Goal: Information Seeking & Learning: Learn about a topic

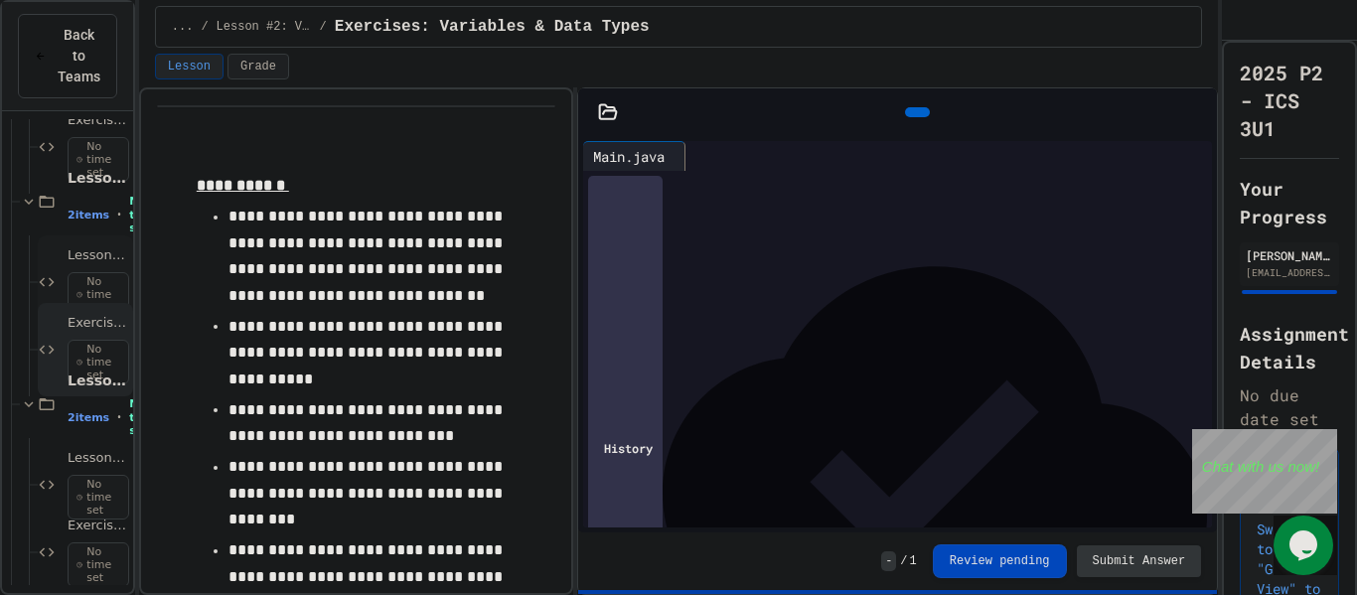
scroll to position [247, 0]
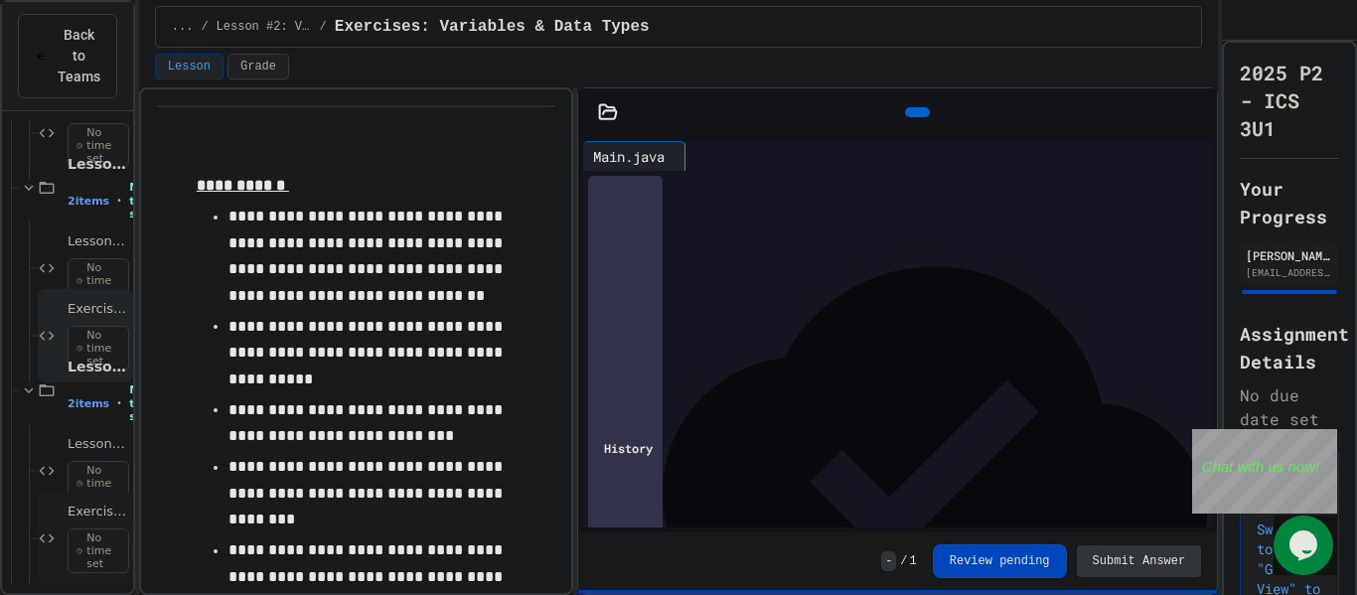
click at [56, 531] on icon at bounding box center [47, 539] width 18 height 18
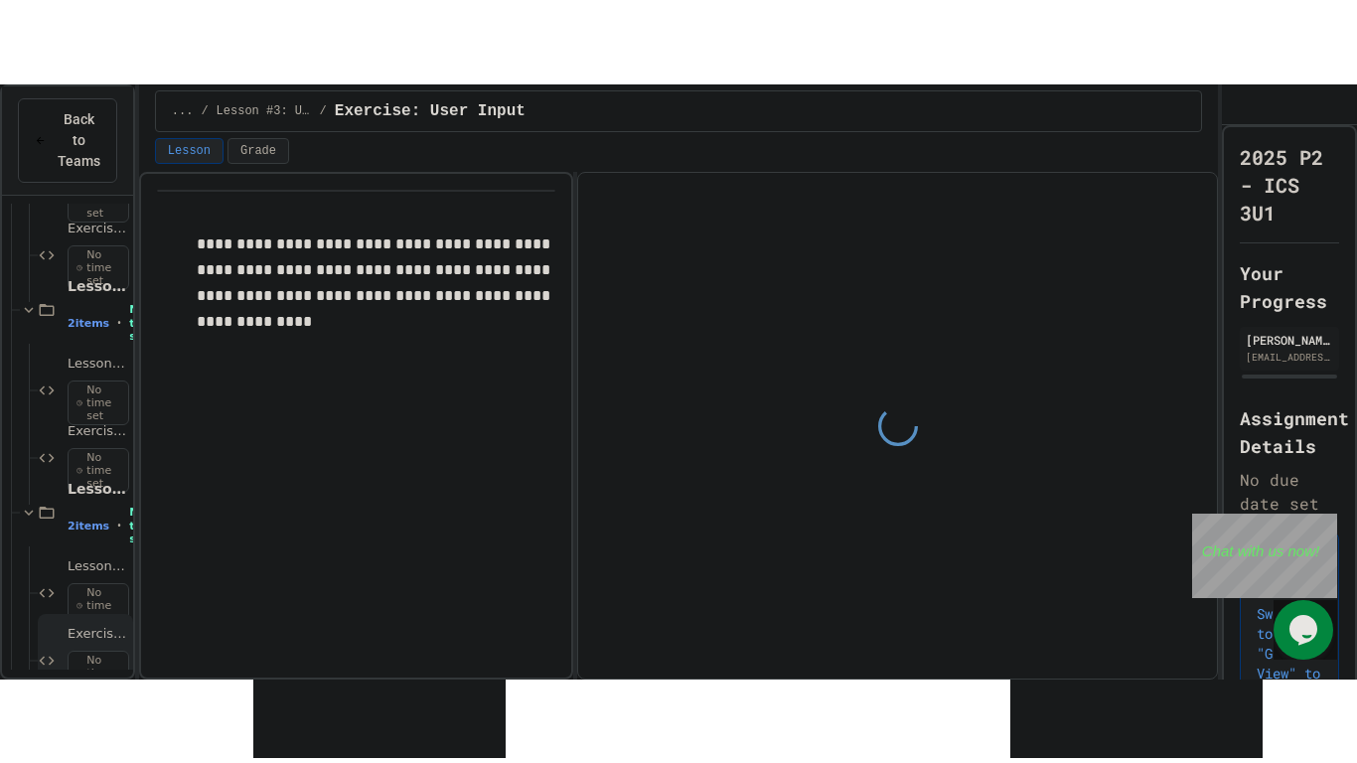
scroll to position [247, 0]
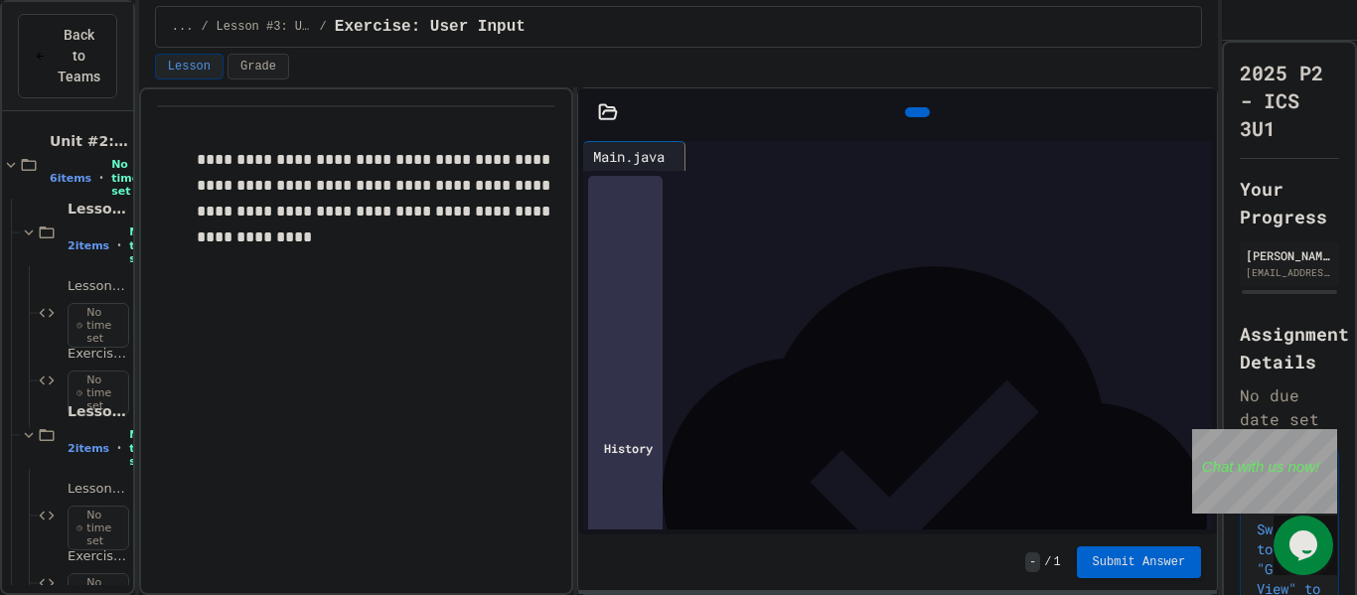
click at [787, 268] on div at bounding box center [913, 264] width 599 height 20
drag, startPoint x: 913, startPoint y: 359, endPoint x: 619, endPoint y: 483, distance: 319.3
click at [619, 337] on div "**********" at bounding box center [913, 254] width 599 height 166
